Goal: Register for event/course

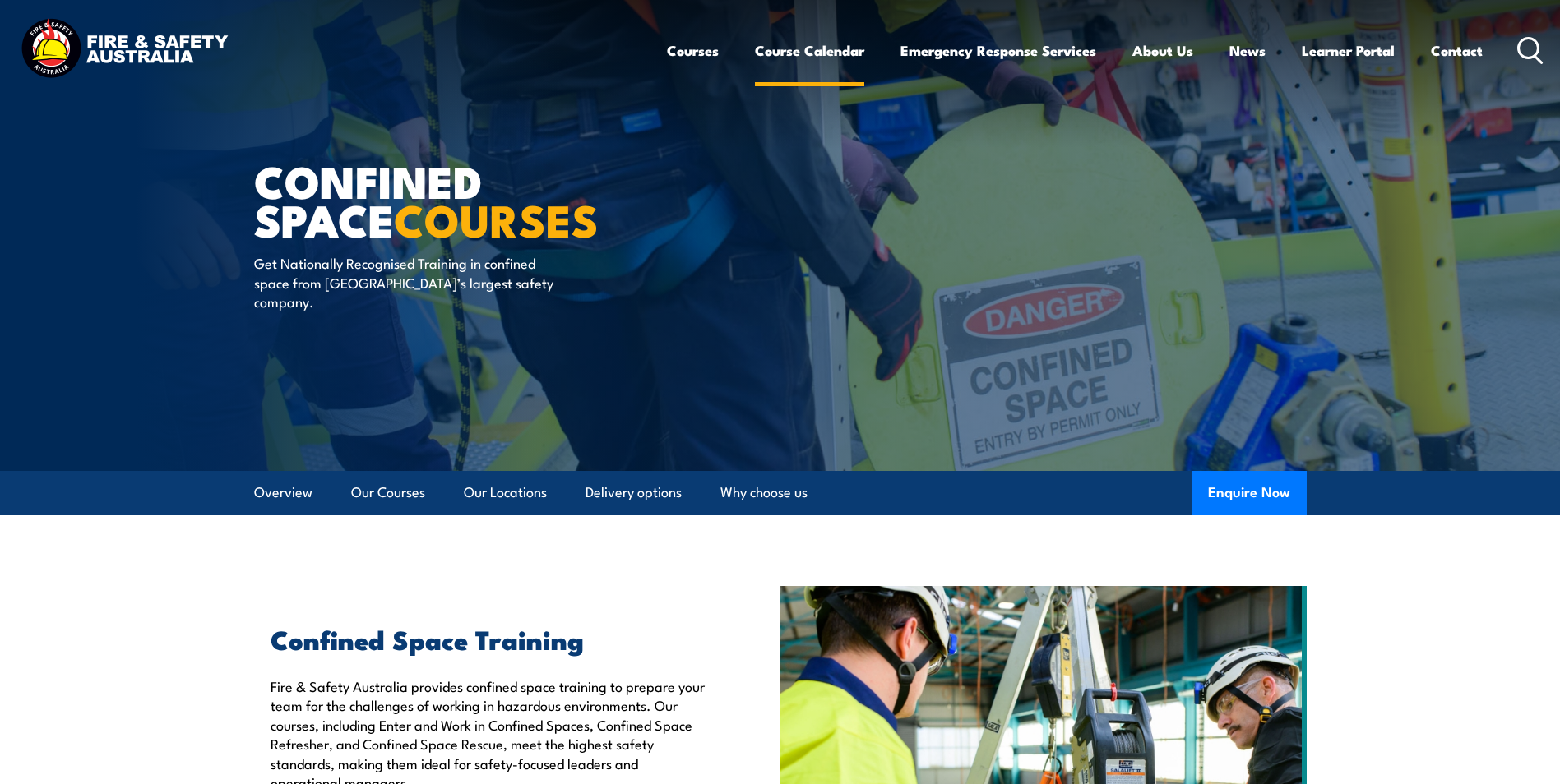
click at [809, 47] on link "Course Calendar" at bounding box center [810, 50] width 110 height 43
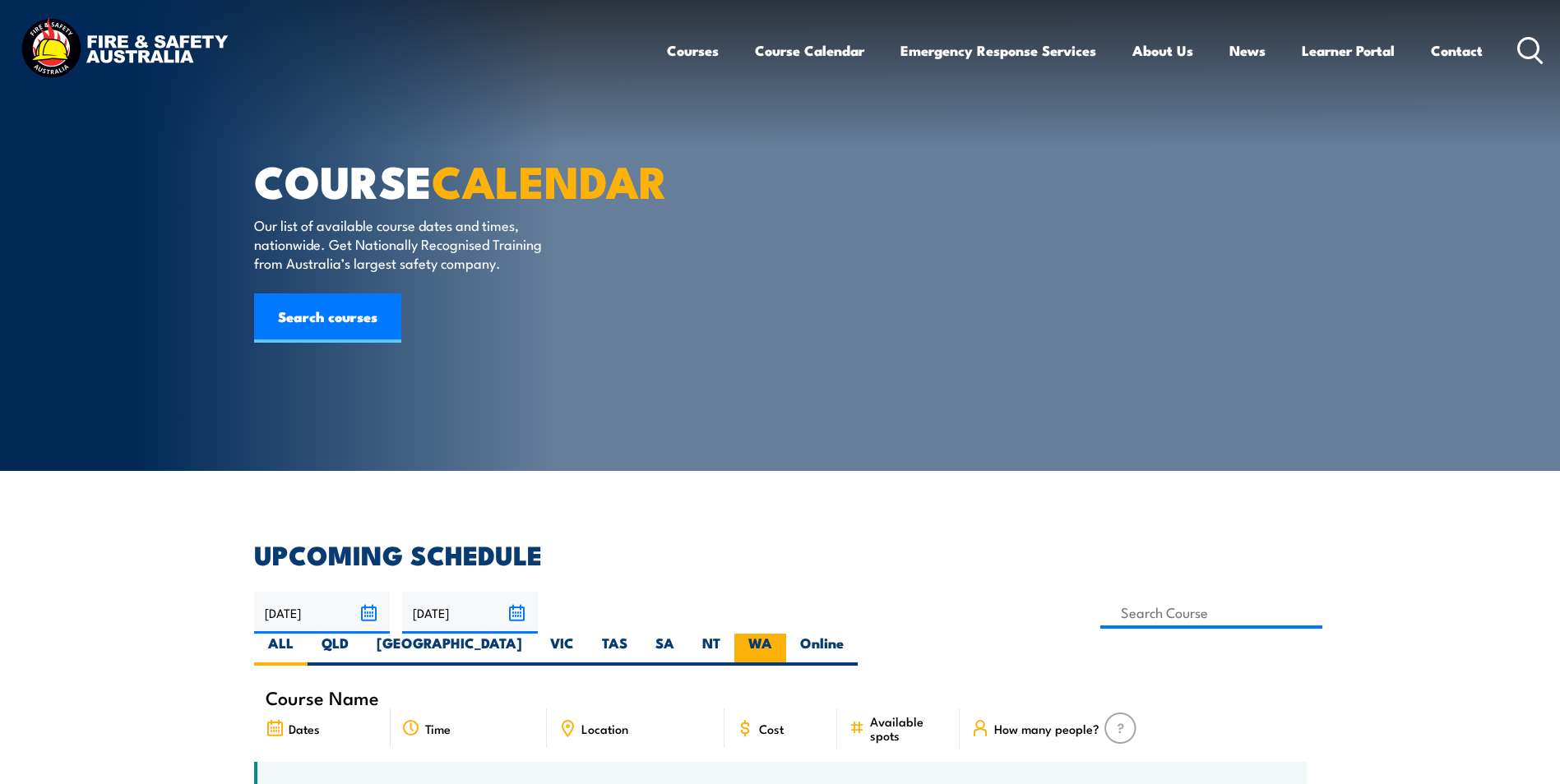
click at [786, 634] on label "WA" at bounding box center [760, 650] width 52 height 32
click at [782, 634] on input "WA" at bounding box center [777, 639] width 10 height 10
radio input "true"
